Goal: Register for event/course

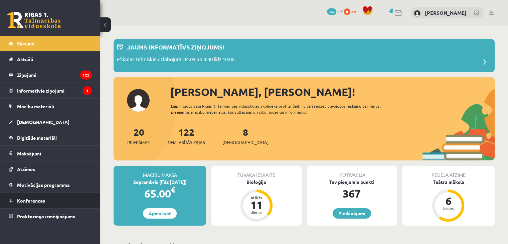
click at [49, 198] on link "Konferences" at bounding box center [50, 200] width 83 height 15
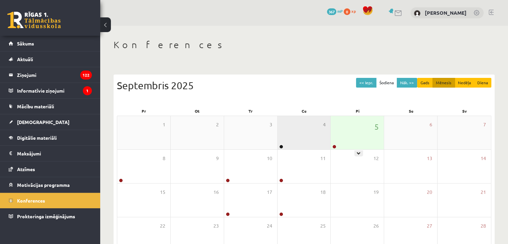
drag, startPoint x: 371, startPoint y: 144, endPoint x: 324, endPoint y: 146, distance: 46.5
click at [370, 144] on div "5" at bounding box center [357, 132] width 53 height 33
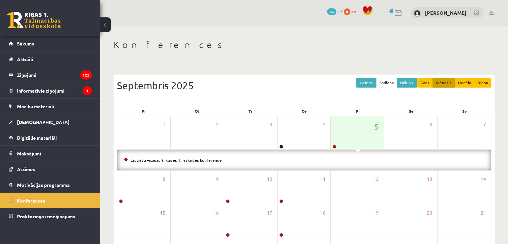
click at [211, 162] on li "Latviešu valodas 9. klases 1. ieskaites konference" at bounding box center [304, 159] width 360 height 7
click at [210, 160] on link "Latviešu valodas 9. klases 1. ieskaites konference" at bounding box center [176, 159] width 91 height 5
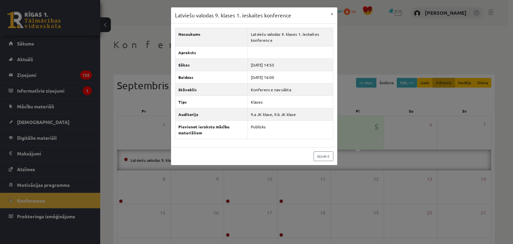
click at [265, 195] on div "Latviešu valodas 9. klases 1. ieskaites konference × Nosaukums Latviešu valodas…" at bounding box center [256, 122] width 513 height 244
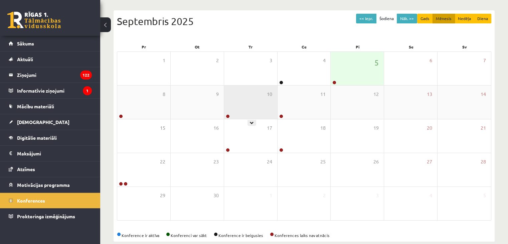
scroll to position [67, 0]
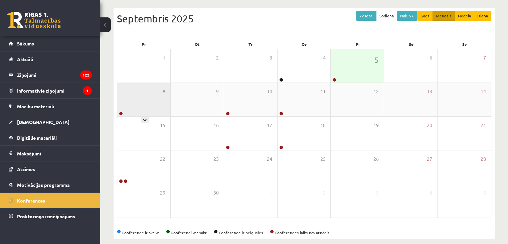
click at [125, 109] on div "8" at bounding box center [143, 99] width 53 height 33
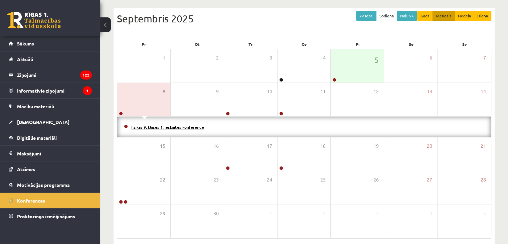
click at [140, 128] on link "Fizikas 9. klases 1. ieskaites konference" at bounding box center [167, 126] width 73 height 5
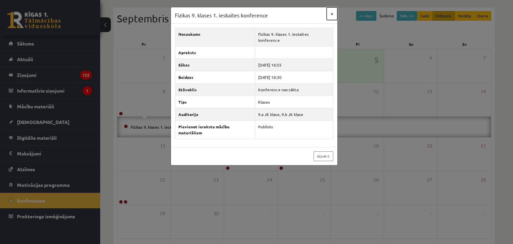
click at [330, 14] on button "×" at bounding box center [332, 13] width 11 height 13
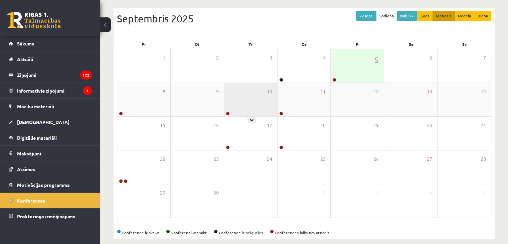
click at [249, 100] on div "10" at bounding box center [250, 99] width 53 height 33
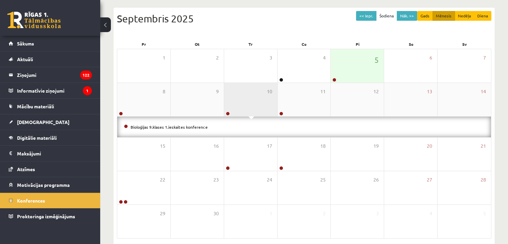
click at [249, 100] on div "10" at bounding box center [250, 99] width 53 height 33
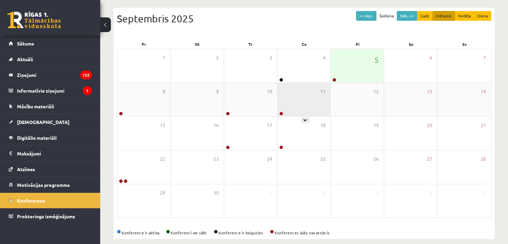
click at [310, 108] on div "11" at bounding box center [304, 99] width 53 height 33
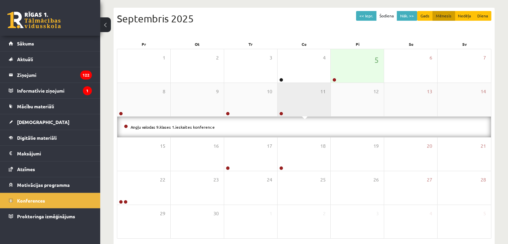
click at [310, 107] on div "11" at bounding box center [304, 99] width 53 height 33
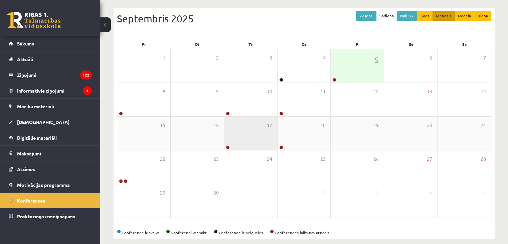
click at [225, 141] on div "17" at bounding box center [250, 133] width 53 height 33
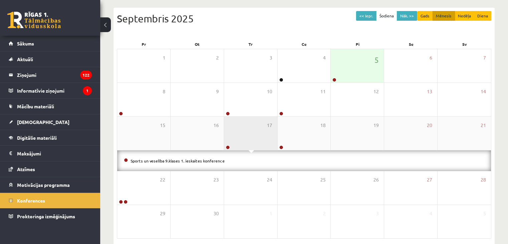
click at [239, 138] on div "17" at bounding box center [250, 133] width 53 height 33
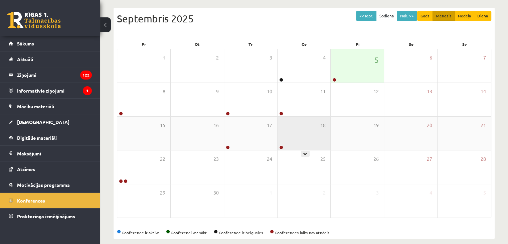
click at [301, 139] on div "18" at bounding box center [304, 133] width 53 height 33
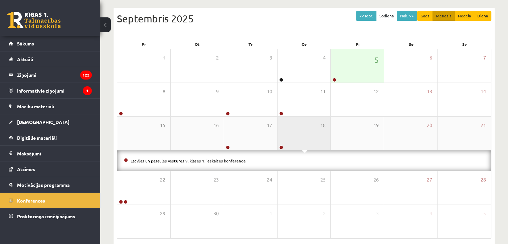
click at [302, 139] on div "18" at bounding box center [304, 133] width 53 height 33
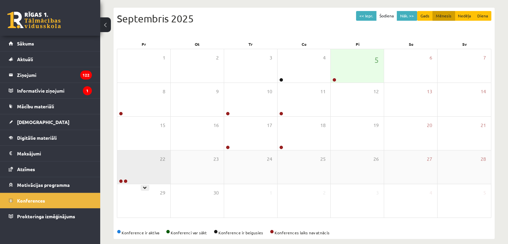
click at [142, 181] on div "22" at bounding box center [143, 166] width 53 height 33
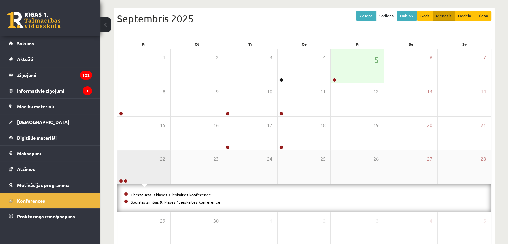
click at [146, 174] on div "22" at bounding box center [143, 166] width 53 height 33
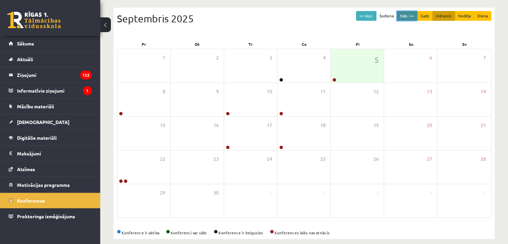
click at [404, 18] on button "Nāk. >>" at bounding box center [407, 16] width 20 height 10
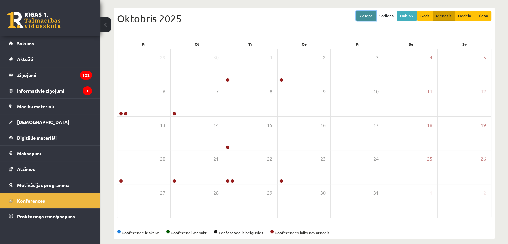
click at [376, 15] on button "<< Iepr." at bounding box center [366, 16] width 20 height 10
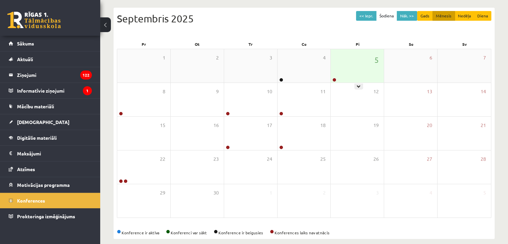
click at [363, 72] on div "5" at bounding box center [357, 65] width 53 height 33
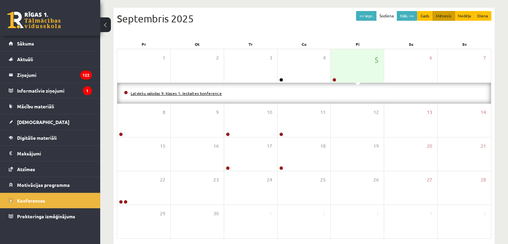
click at [201, 95] on link "Latviešu valodas 9. klases 1. ieskaites konference" at bounding box center [176, 93] width 91 height 5
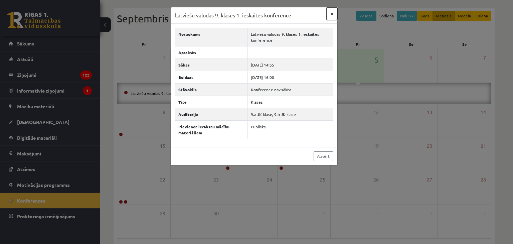
click at [330, 12] on button "×" at bounding box center [332, 13] width 11 height 13
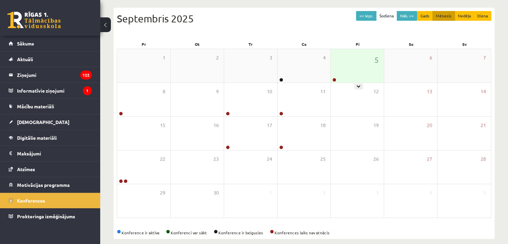
click at [353, 66] on div "5" at bounding box center [357, 65] width 53 height 33
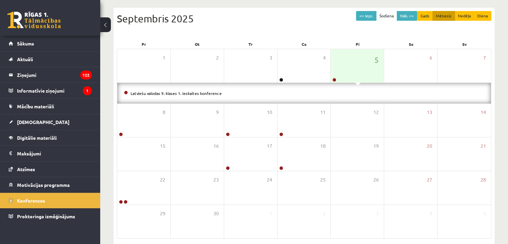
click at [248, 38] on div "<< Iepr. Šodiena Nāk. >> Gads Mēnesis Nedēļa Diena Septembris 2025" at bounding box center [304, 25] width 375 height 28
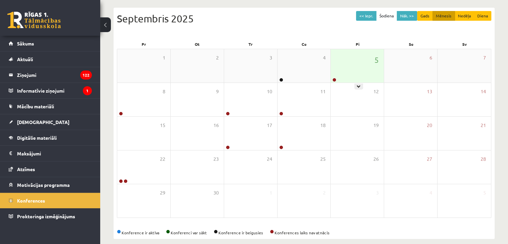
click at [359, 77] on div "5" at bounding box center [357, 65] width 53 height 33
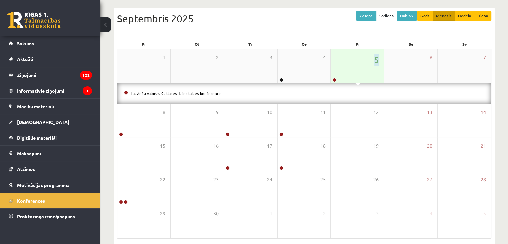
click at [359, 76] on div "5" at bounding box center [357, 65] width 53 height 33
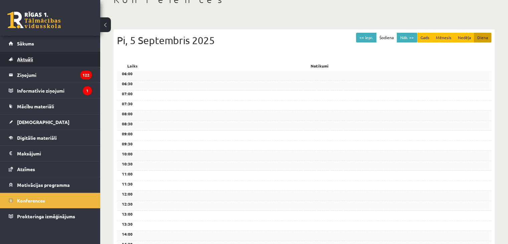
scroll to position [33, 0]
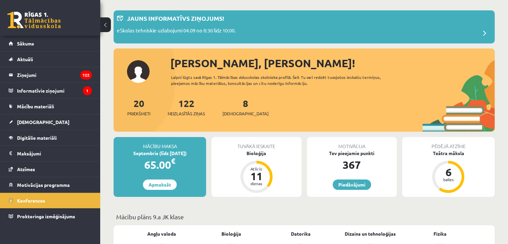
scroll to position [67, 0]
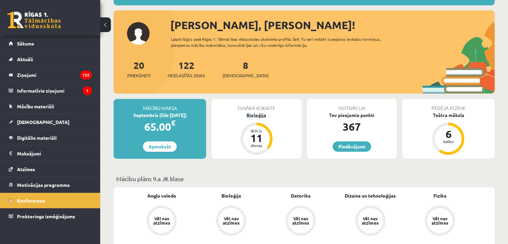
click at [254, 115] on div "Bioloģija" at bounding box center [256, 115] width 90 height 7
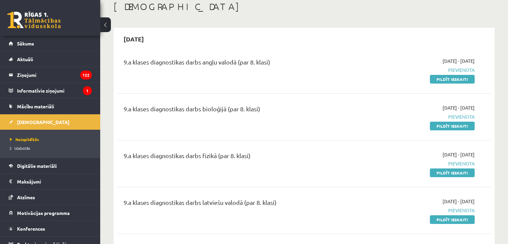
scroll to position [67, 0]
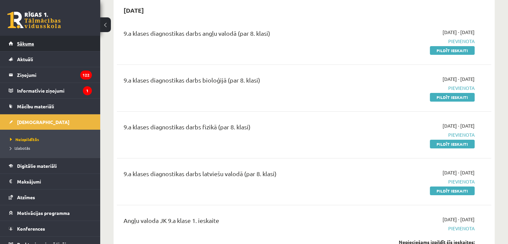
click at [27, 43] on span "Sākums" at bounding box center [25, 43] width 17 height 6
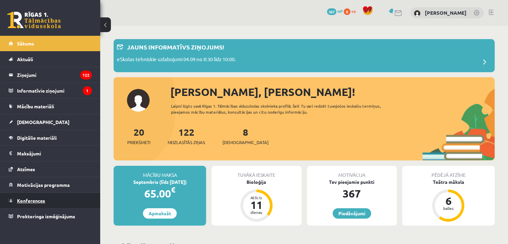
click at [28, 198] on span "Konferences" at bounding box center [31, 200] width 28 height 6
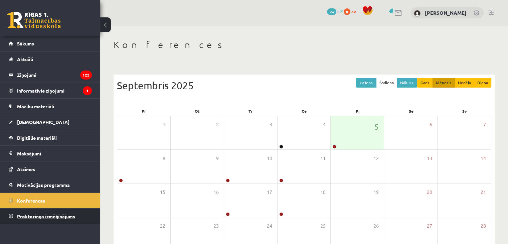
click at [37, 212] on link "Proktoringa izmēģinājums" at bounding box center [50, 215] width 83 height 15
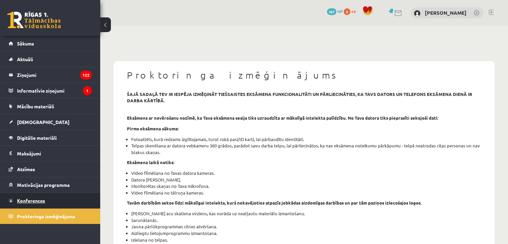
click at [53, 198] on link "Konferences" at bounding box center [50, 200] width 83 height 15
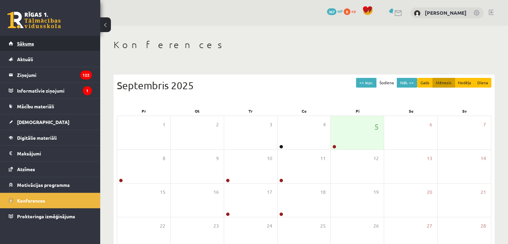
click at [48, 46] on link "Sākums" at bounding box center [50, 43] width 83 height 15
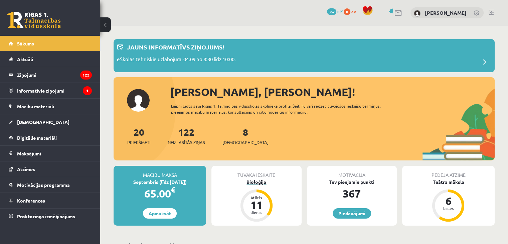
click at [256, 181] on div "Bioloģija" at bounding box center [256, 181] width 90 height 7
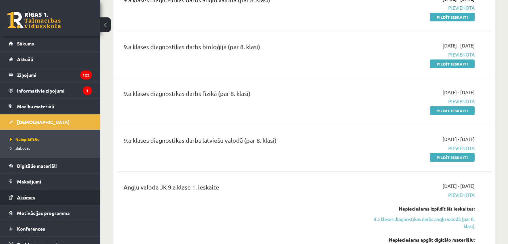
scroll to position [7, 0]
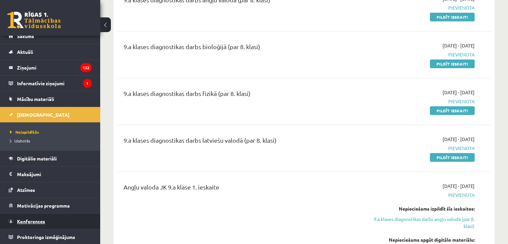
click at [46, 215] on link "Konferences" at bounding box center [50, 220] width 83 height 15
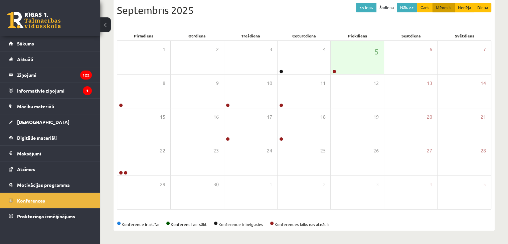
scroll to position [75, 0]
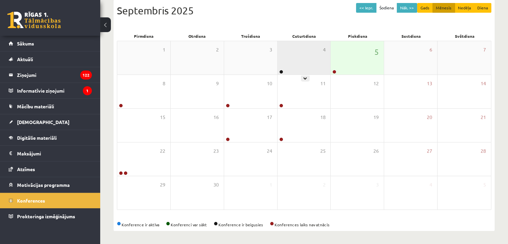
click at [328, 60] on div "4" at bounding box center [304, 57] width 53 height 33
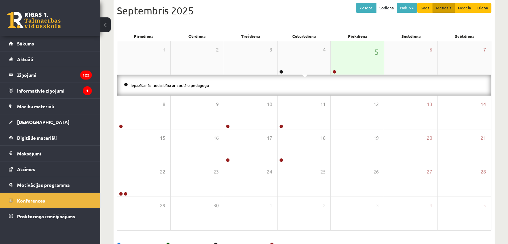
click at [341, 60] on div "5" at bounding box center [357, 57] width 53 height 33
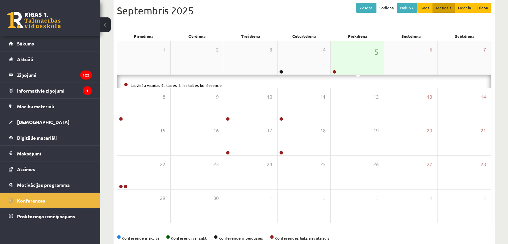
click at [341, 60] on div "5" at bounding box center [357, 57] width 53 height 33
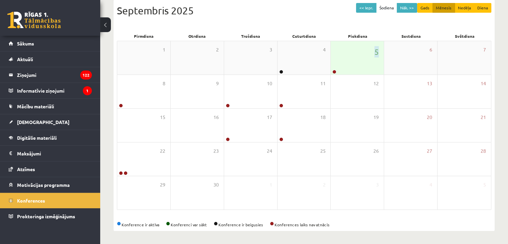
click at [341, 60] on div "5" at bounding box center [357, 57] width 53 height 33
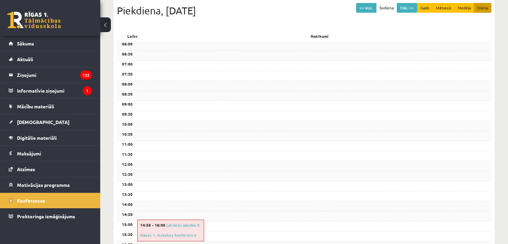
scroll to position [100, 0]
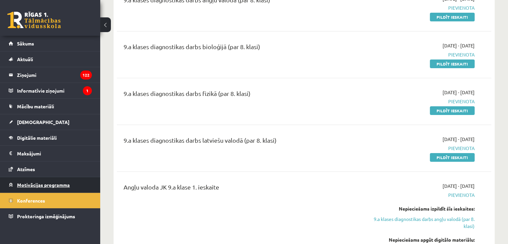
click at [65, 185] on span "Motivācijas programma" at bounding box center [43, 185] width 53 height 6
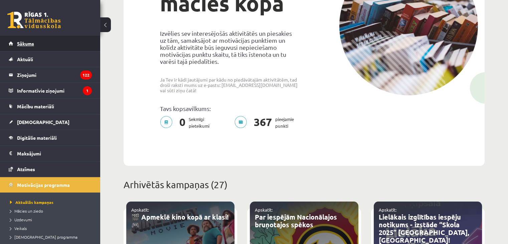
click at [37, 44] on link "Sākums" at bounding box center [50, 43] width 83 height 15
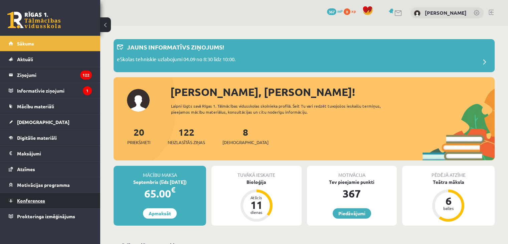
click at [47, 193] on link "Konferences" at bounding box center [50, 200] width 83 height 15
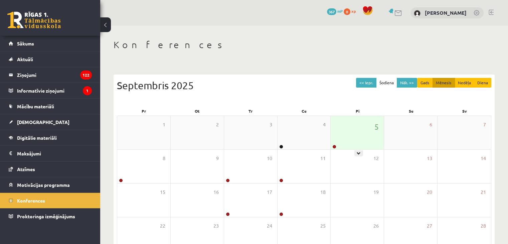
click at [339, 133] on div "5" at bounding box center [357, 132] width 53 height 33
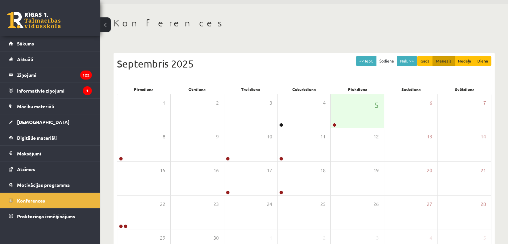
scroll to position [33, 0]
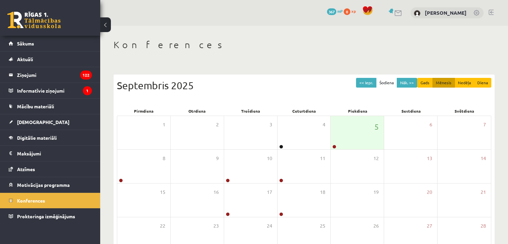
scroll to position [33, 0]
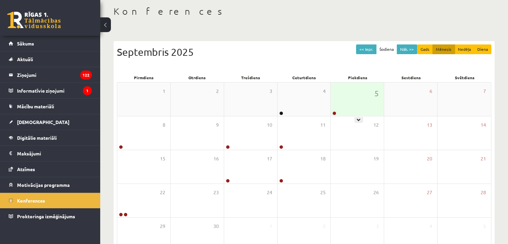
click at [347, 110] on div "5" at bounding box center [357, 99] width 53 height 33
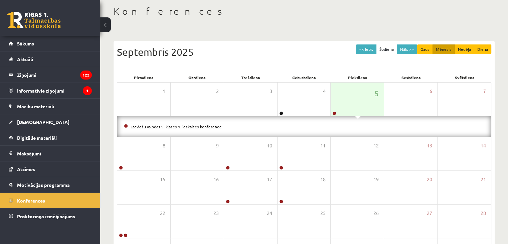
click at [170, 129] on li "Latviešu valodas 9. klases 1. ieskaites konference" at bounding box center [304, 126] width 360 height 7
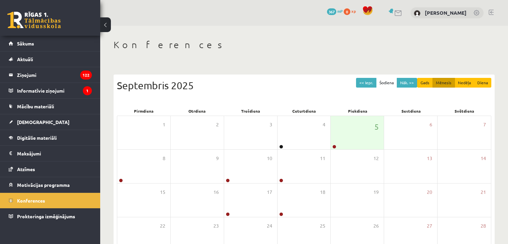
scroll to position [33, 0]
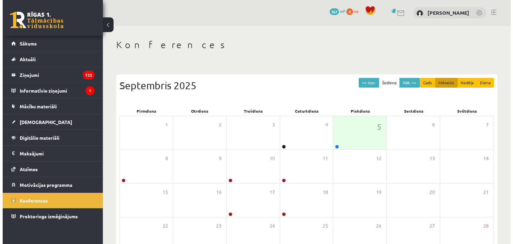
scroll to position [33, 0]
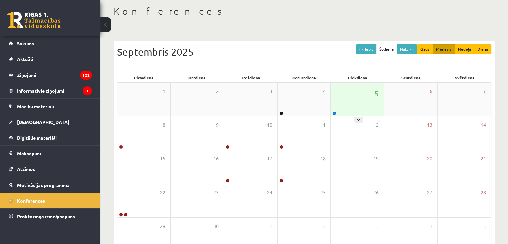
click at [343, 99] on div "5" at bounding box center [357, 99] width 53 height 33
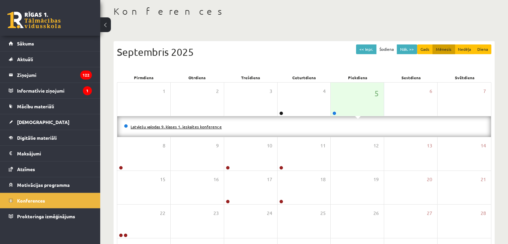
click at [169, 127] on link "Latviešu valodas 9. klases 1. ieskaites konference" at bounding box center [176, 126] width 91 height 5
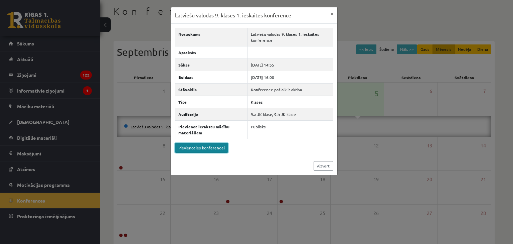
click at [216, 150] on link "Pievienoties konferencei" at bounding box center [201, 148] width 53 height 10
